Goal: Navigation & Orientation: Find specific page/section

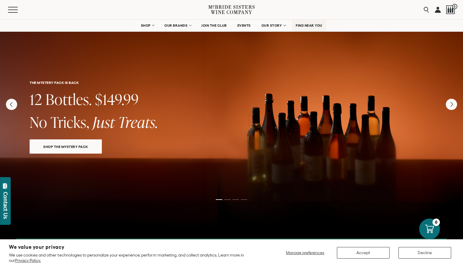
click at [305, 25] on span "FIND NEAR YOU" at bounding box center [309, 25] width 27 height 4
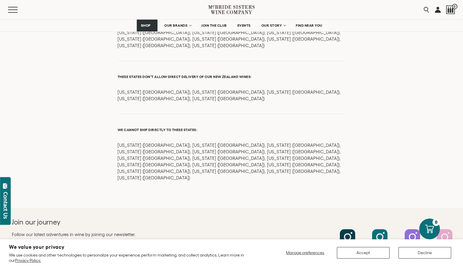
scroll to position [540, 0]
